Goal: Browse casually

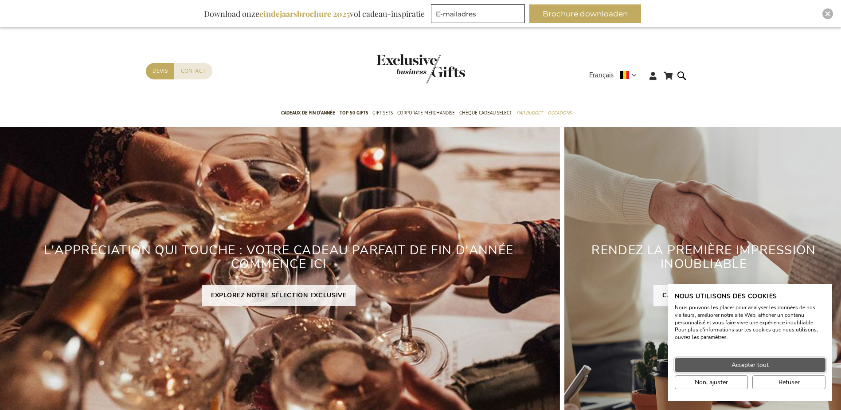
click at [762, 362] on span "Accepter tout" at bounding box center [750, 364] width 37 height 9
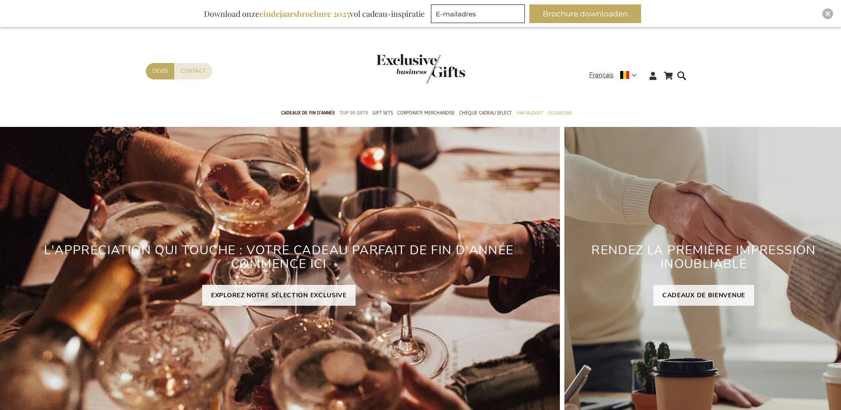
click at [350, 110] on span "TOP 50 Gifts" at bounding box center [354, 112] width 28 height 9
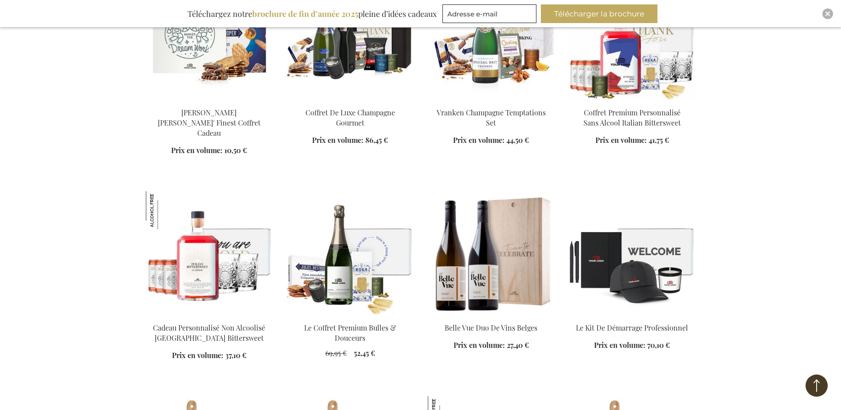
scroll to position [488, 0]
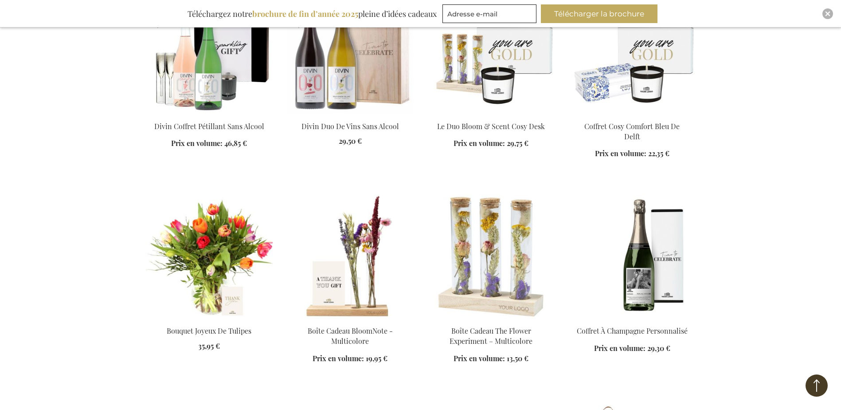
scroll to position [1508, 0]
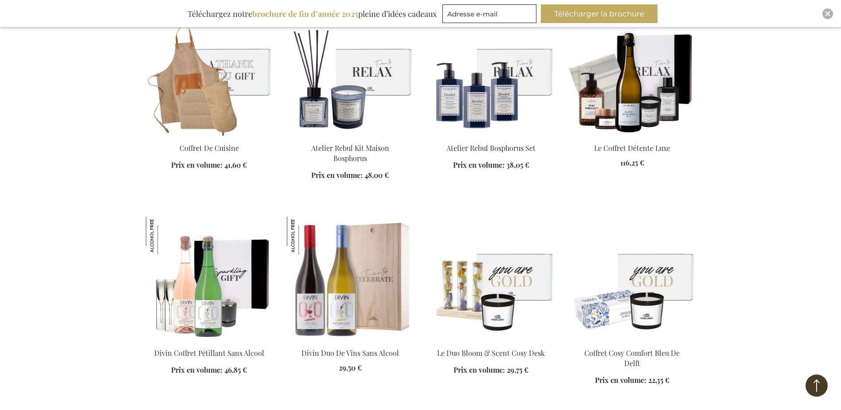
scroll to position [1198, 0]
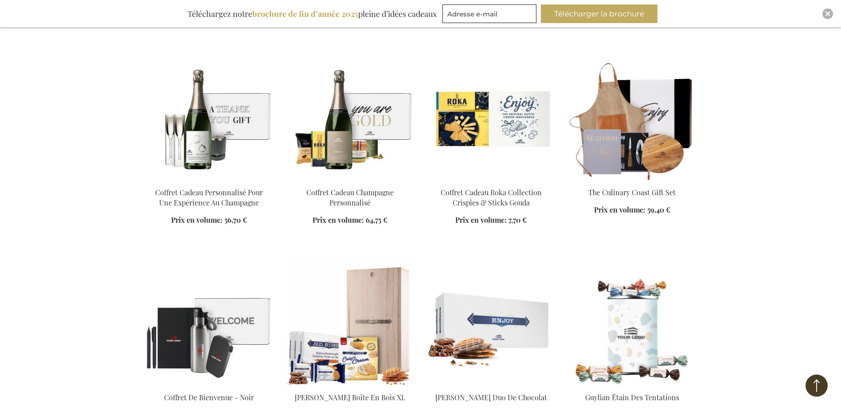
scroll to position [1774, 0]
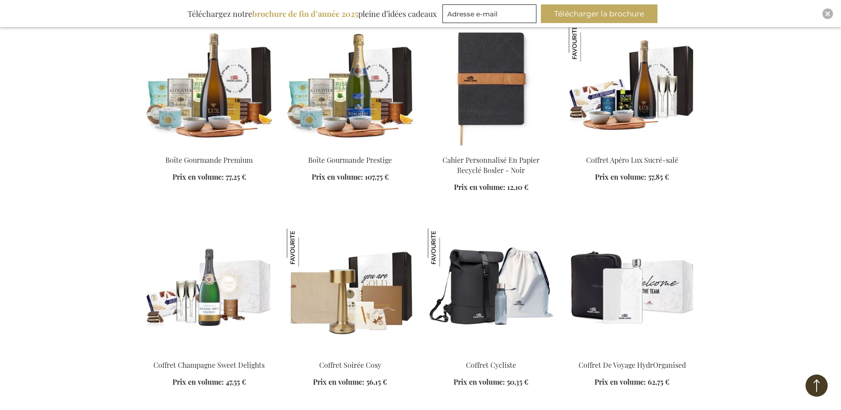
scroll to position [2484, 0]
